Goal: Task Accomplishment & Management: Complete application form

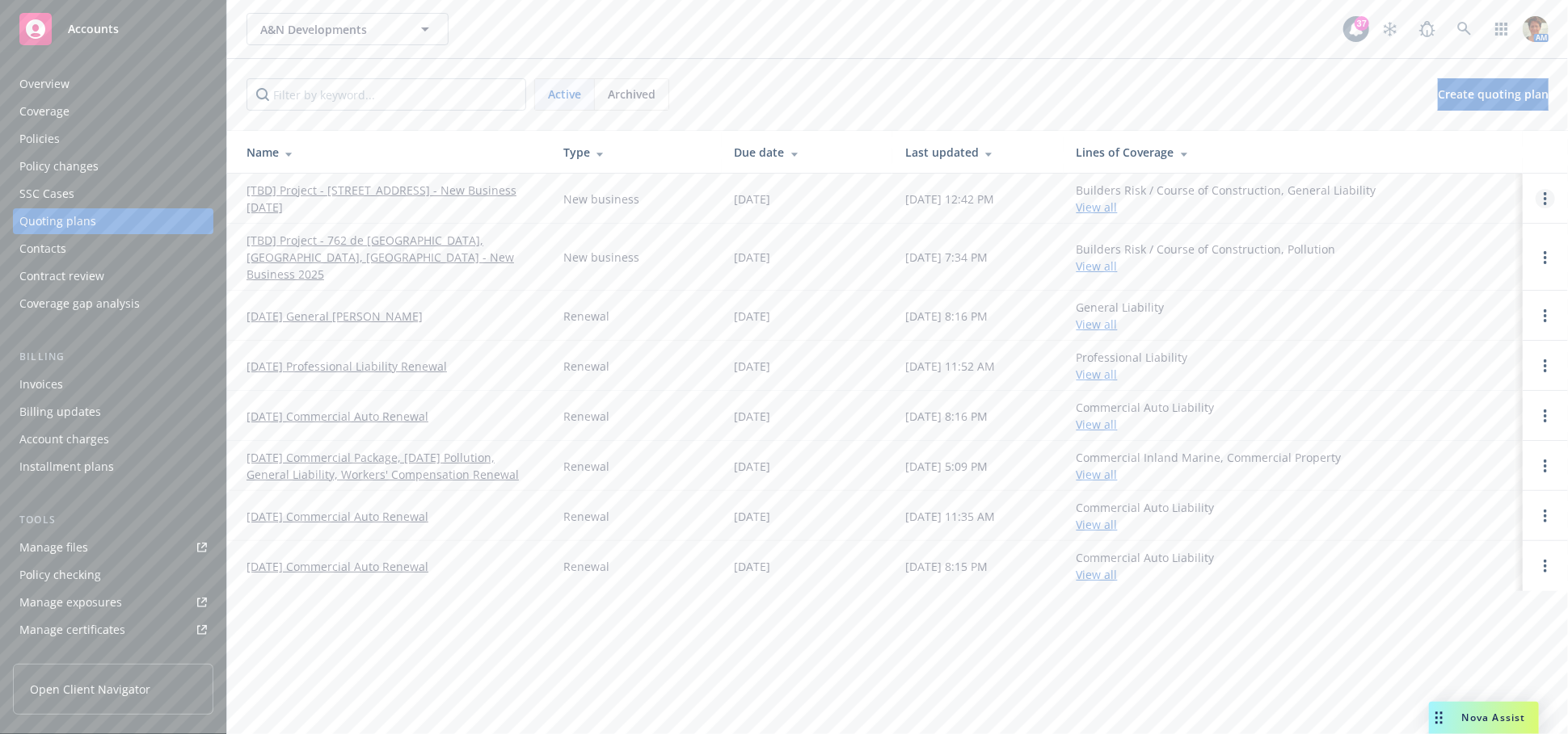
click at [1549, 202] on link "Open options" at bounding box center [1544, 198] width 19 height 19
click at [1495, 95] on span "Copy logging email" at bounding box center [1461, 89] width 141 height 16
click at [40, 386] on div "Invoices" at bounding box center [40, 384] width 44 height 26
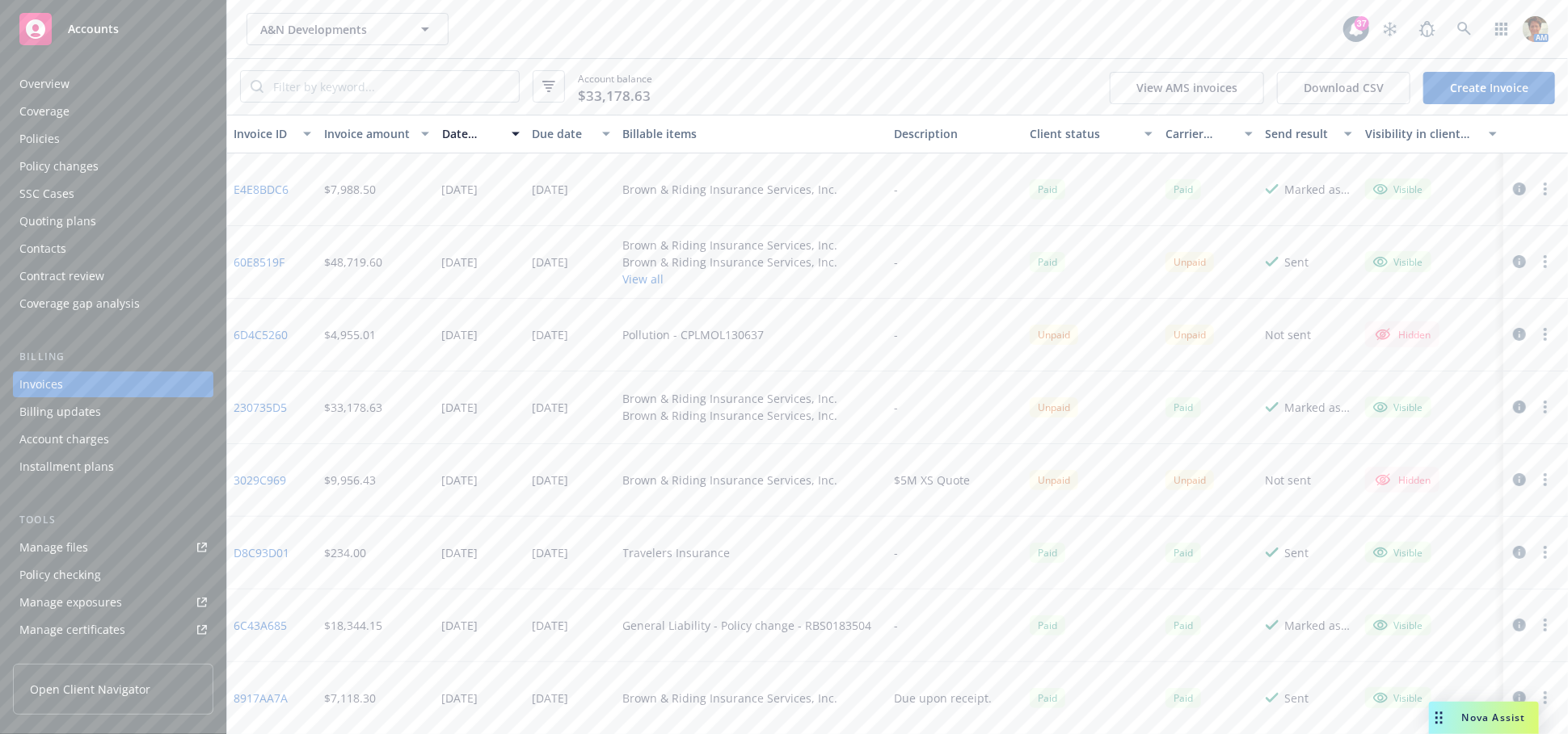
click at [1493, 93] on link "Create Invoice" at bounding box center [1488, 88] width 131 height 32
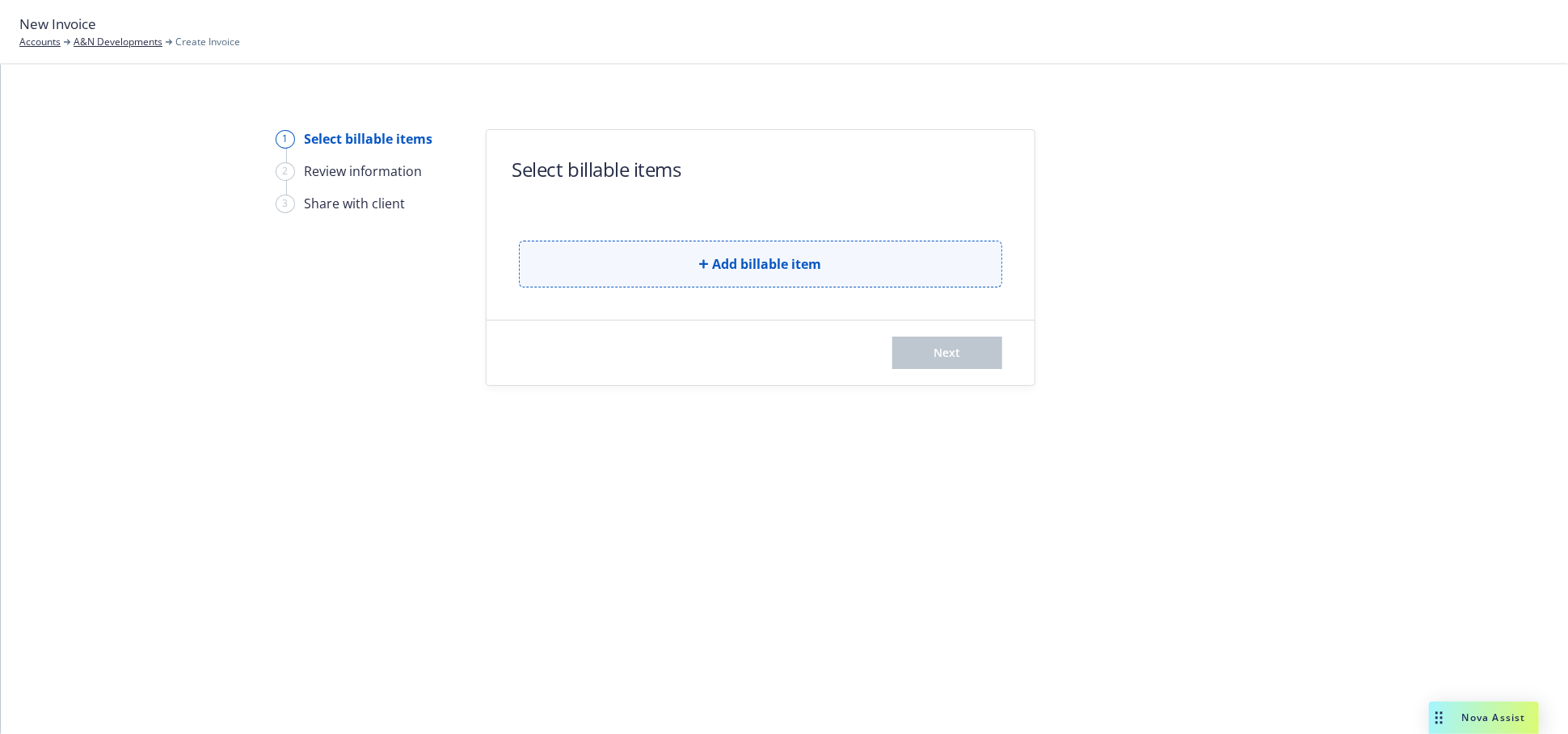
click at [743, 263] on span "Add billable item" at bounding box center [767, 263] width 109 height 19
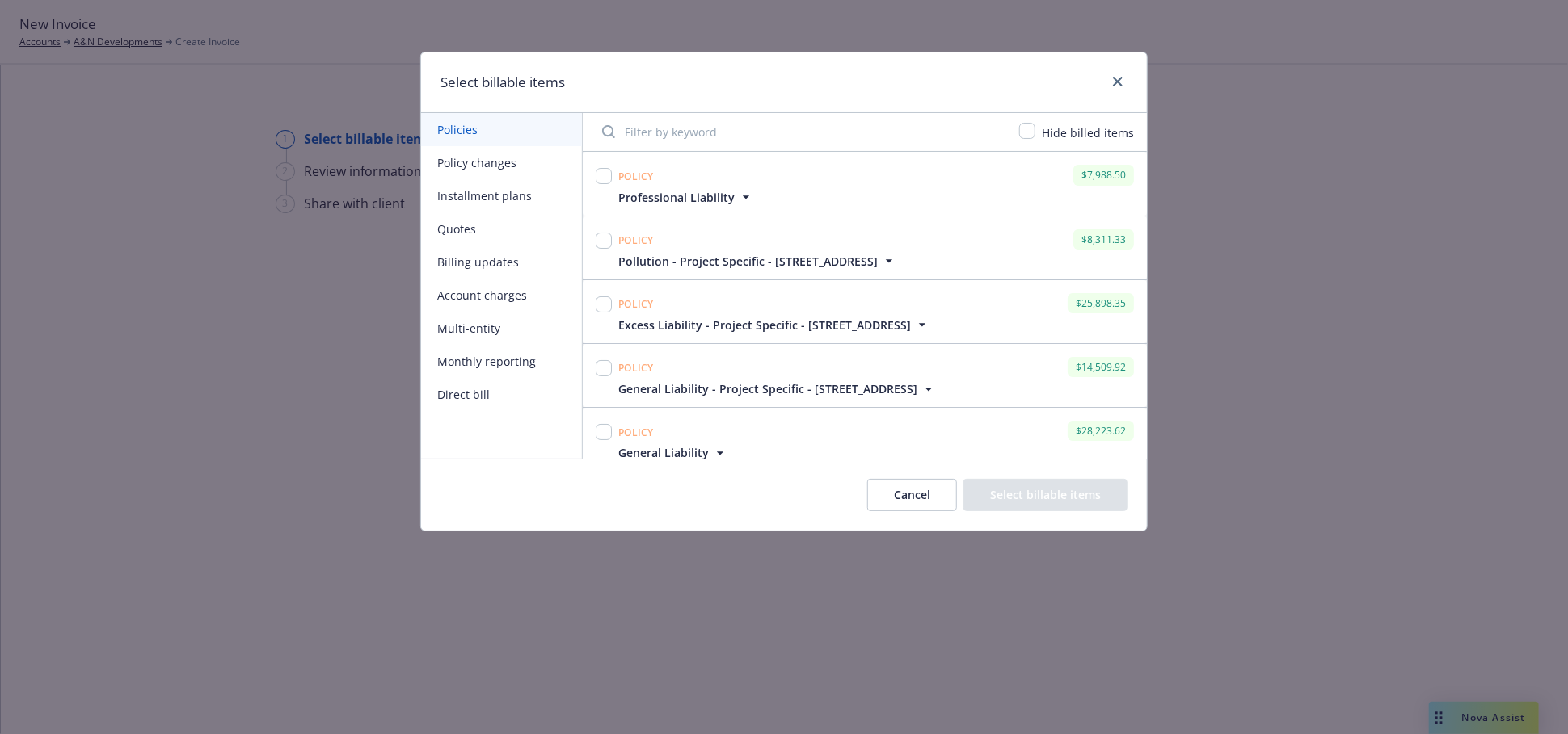
click at [455, 228] on button "Quotes" at bounding box center [501, 229] width 161 height 33
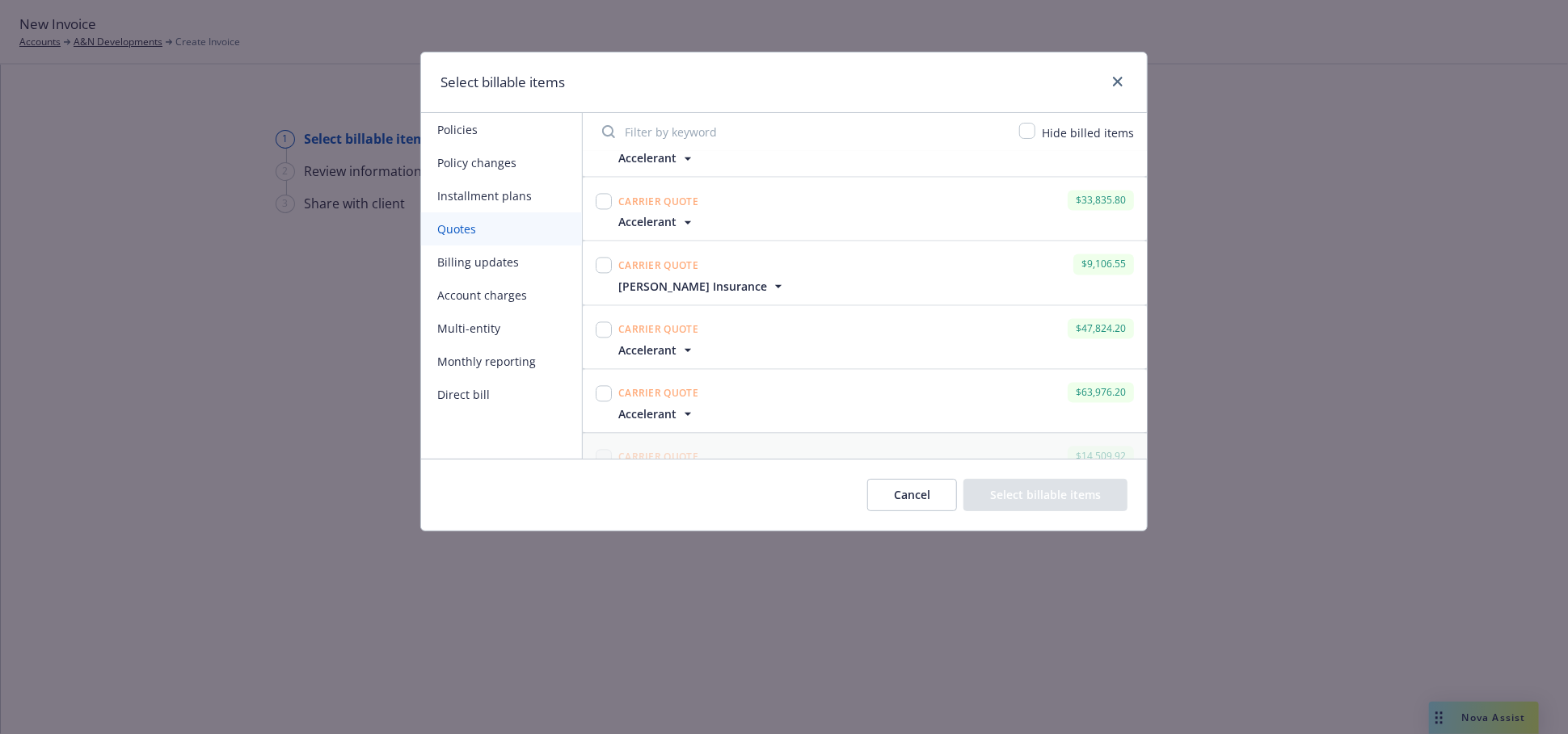
scroll to position [2119, 0]
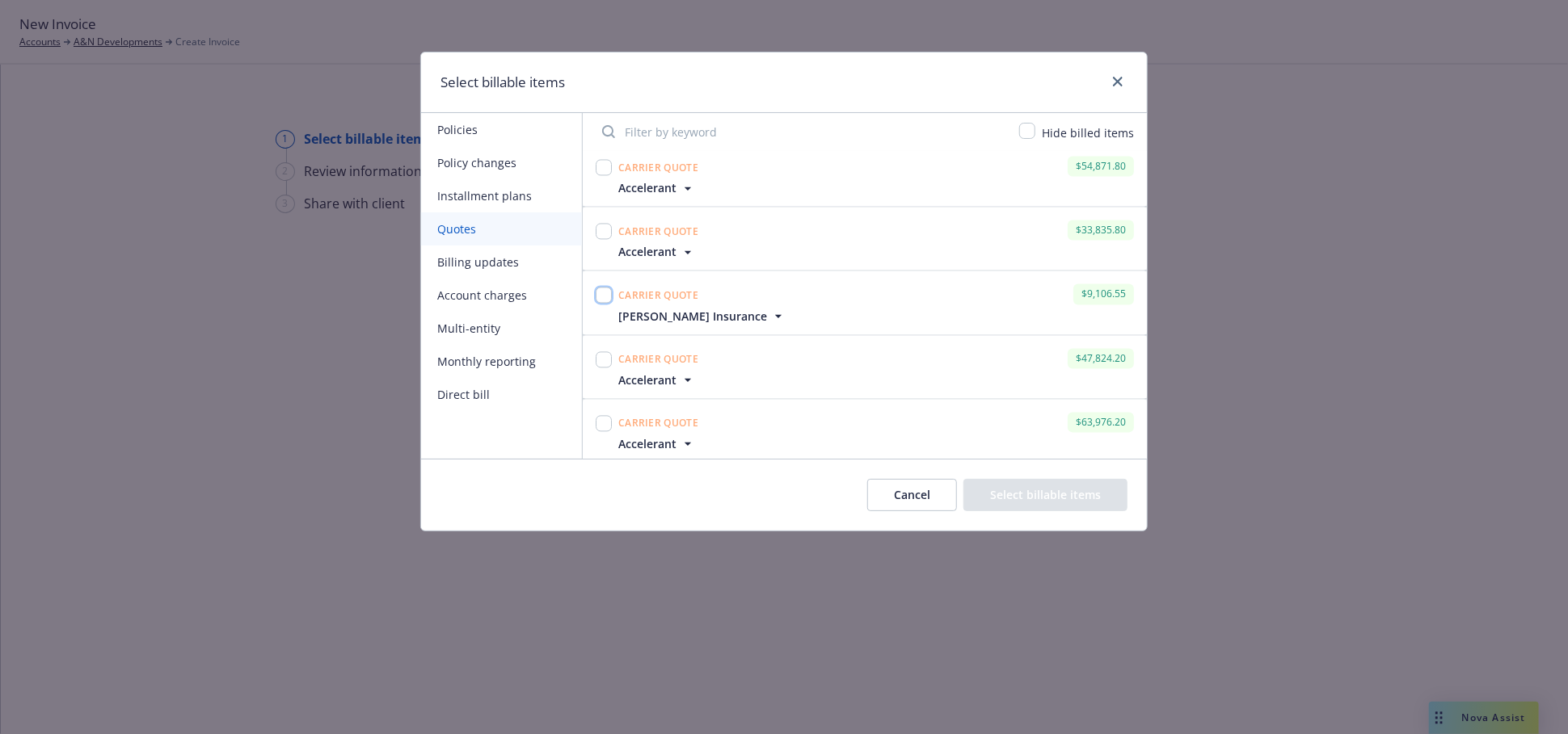
click at [601, 296] on input "checkbox" at bounding box center [604, 295] width 17 height 17
checkbox input "true"
click at [606, 230] on input "checkbox" at bounding box center [604, 231] width 17 height 17
checkbox input "true"
click at [1071, 497] on button "Select billable items" at bounding box center [1045, 495] width 164 height 32
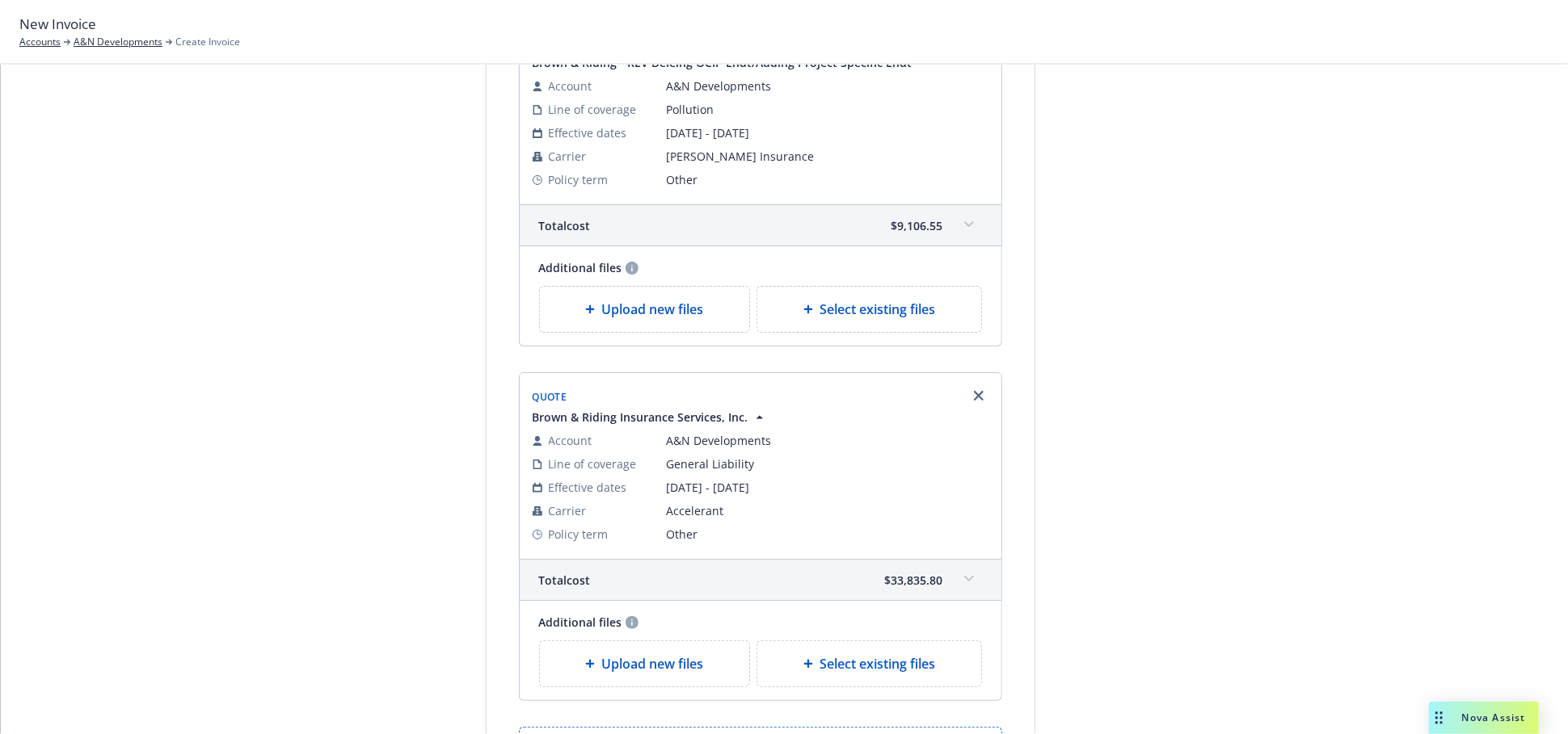
scroll to position [398, 0]
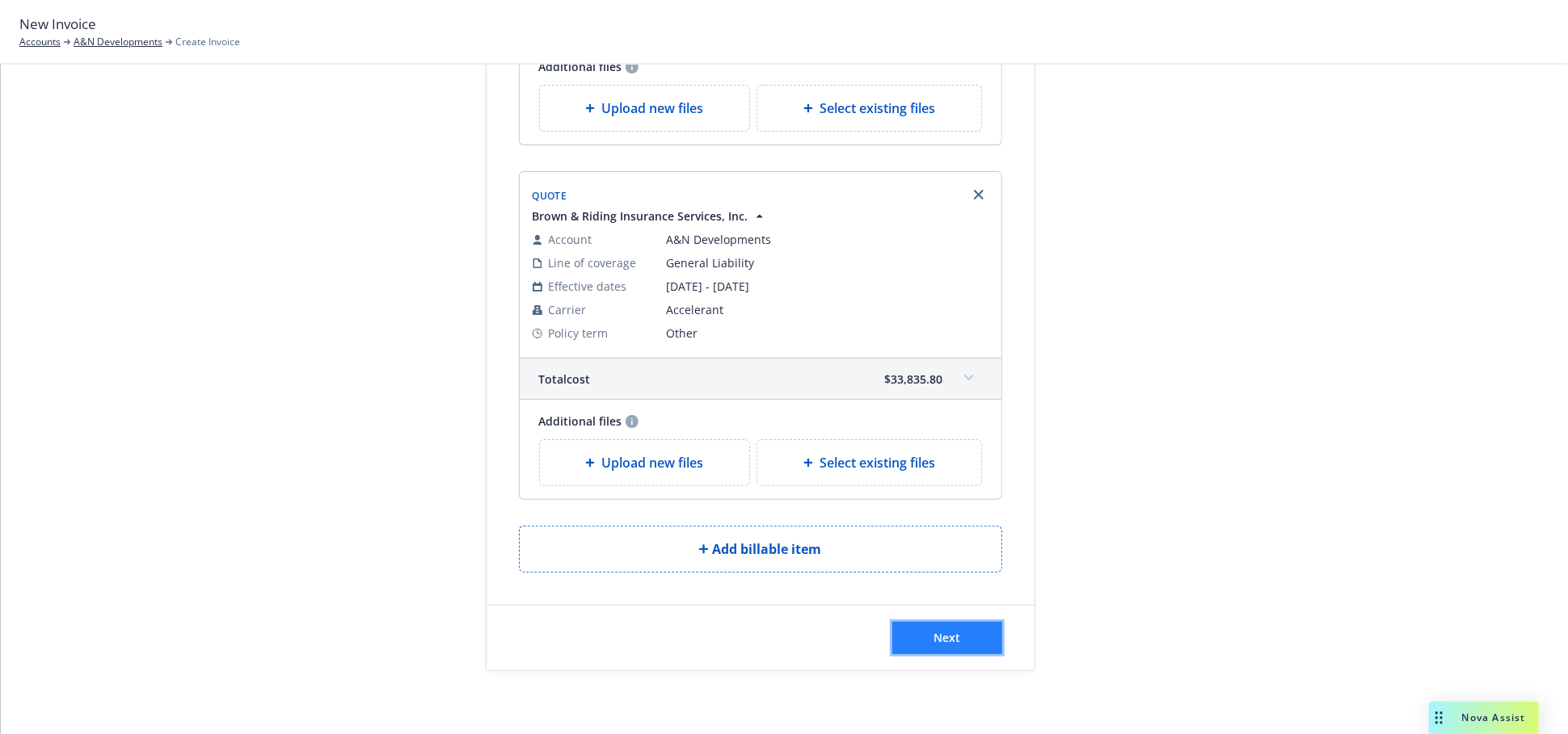
click at [935, 627] on button "Next" at bounding box center [947, 637] width 110 height 32
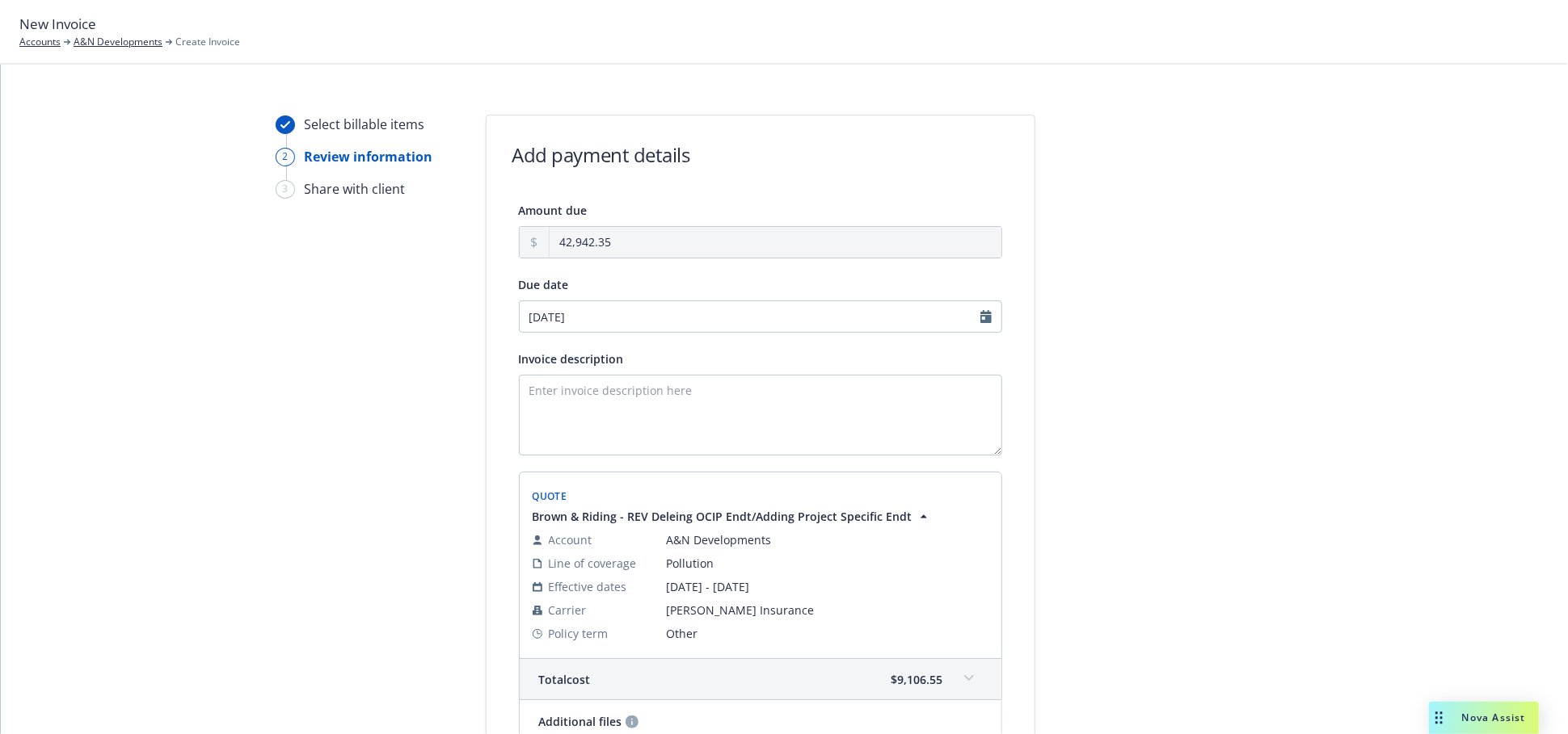
scroll to position [0, 0]
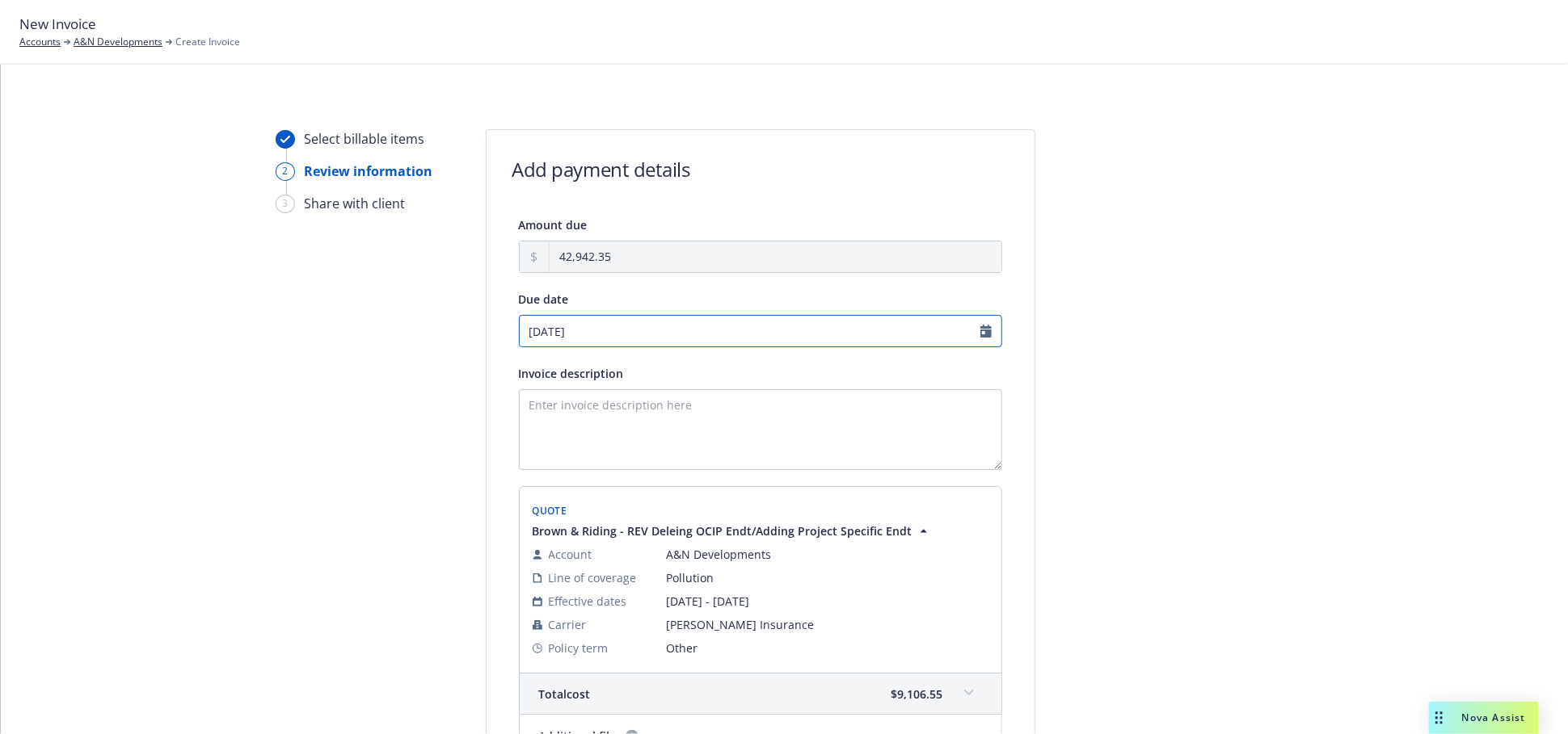
select select "October"
select select "2025"
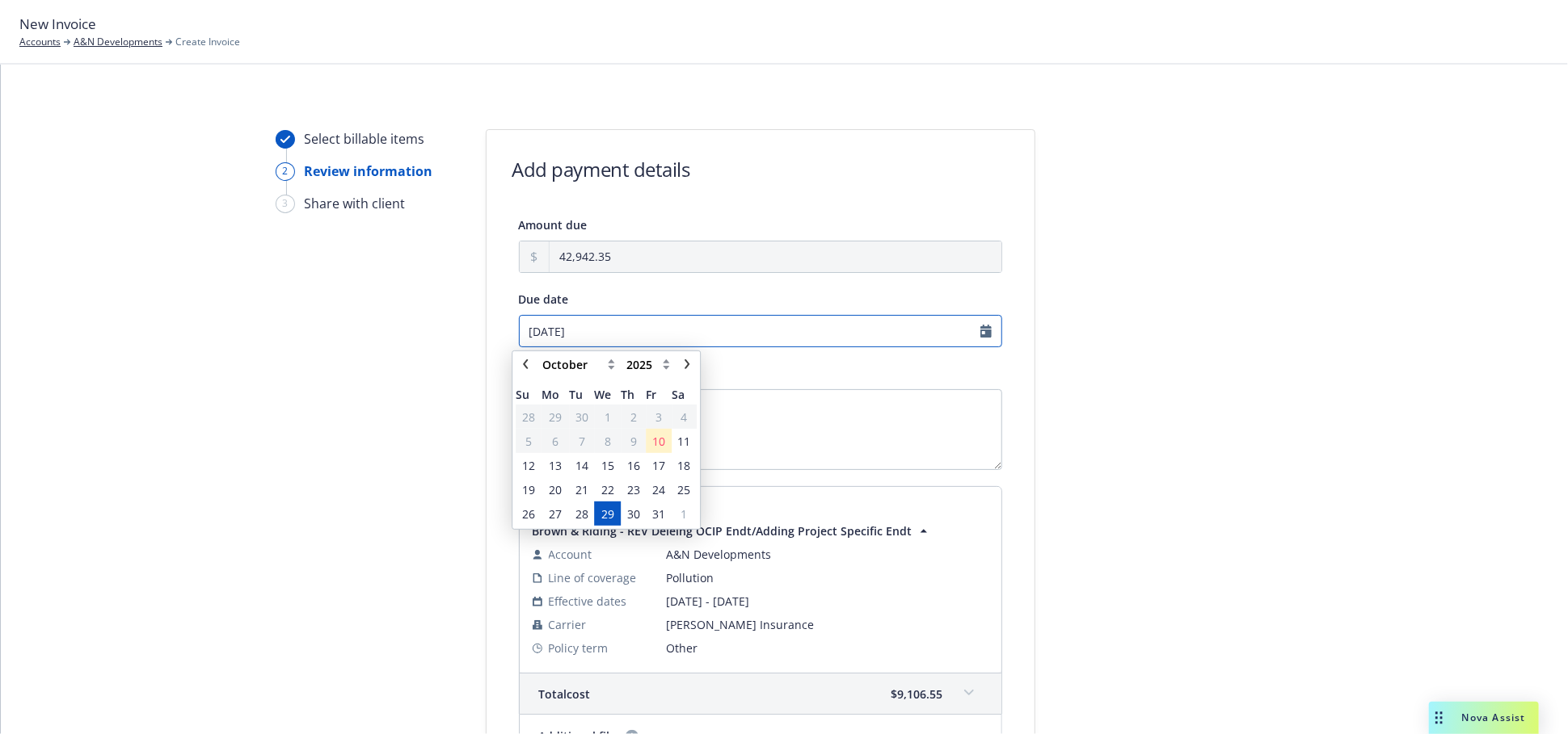
drag, startPoint x: 596, startPoint y: 332, endPoint x: 490, endPoint y: 321, distance: 106.6
click at [490, 320] on div "Amount due 42,942.35 Due date [DATE] January February March April May June July…" at bounding box center [760, 692] width 548 height 954
type input "[DATE]"
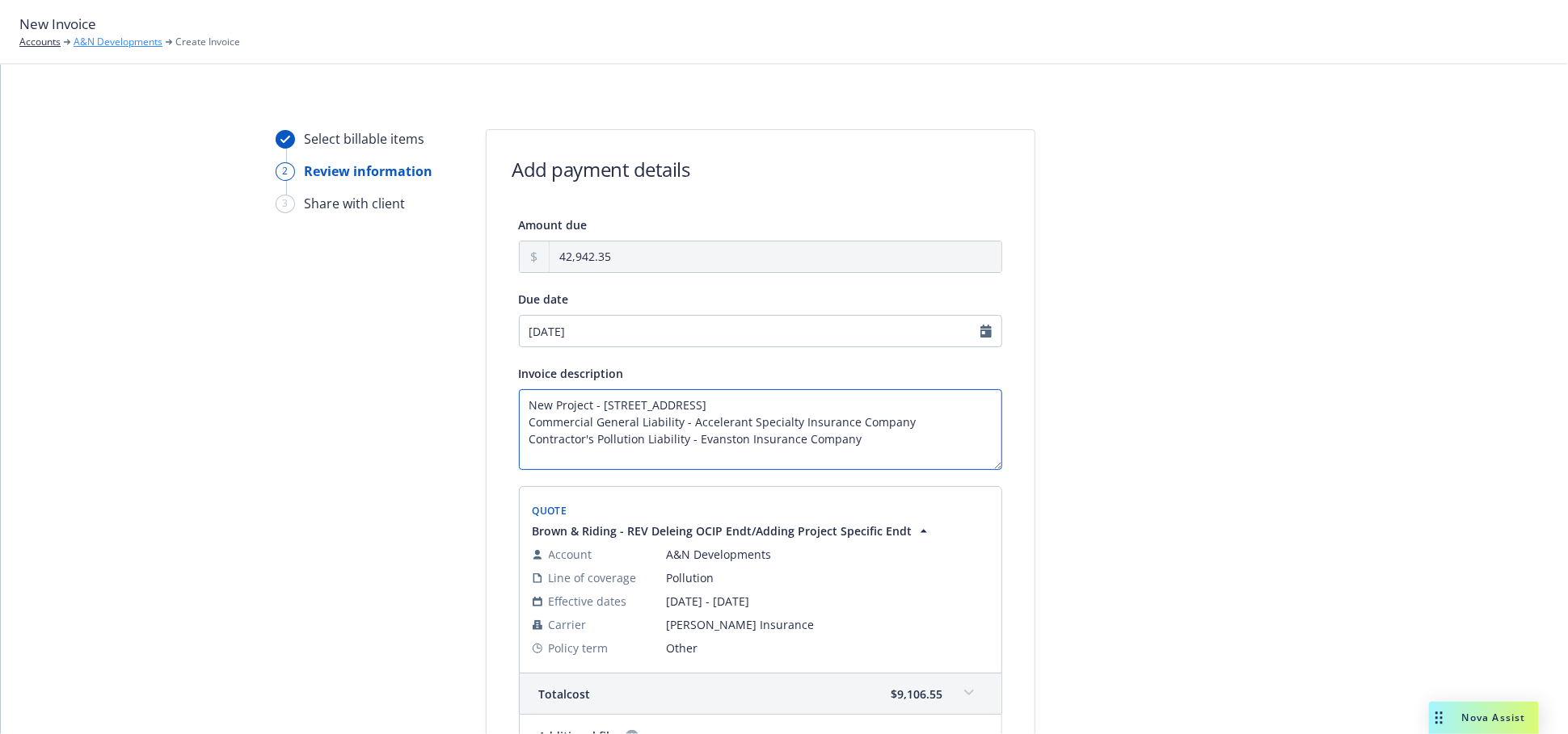
type textarea "New Project - [STREET_ADDRESS] Commercial General Liability - Accelerant Specia…"
click at [129, 43] on link "A&N Developments" at bounding box center [118, 42] width 89 height 15
